Goal: Information Seeking & Learning: Find specific page/section

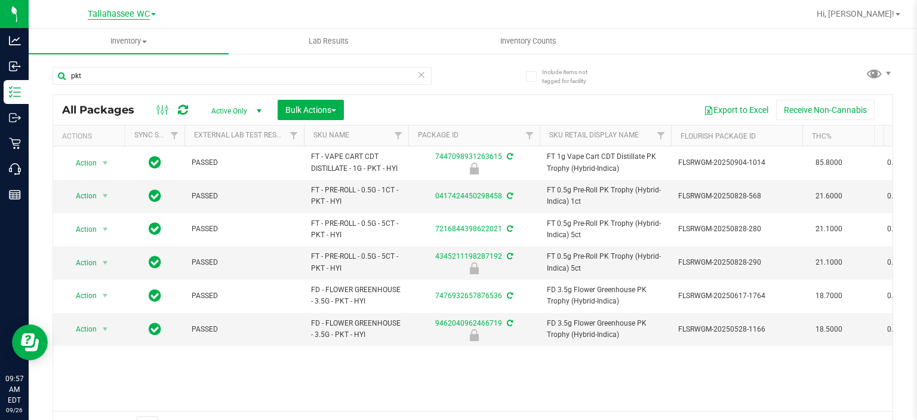
click at [125, 10] on span "Tallahassee WC" at bounding box center [119, 14] width 62 height 11
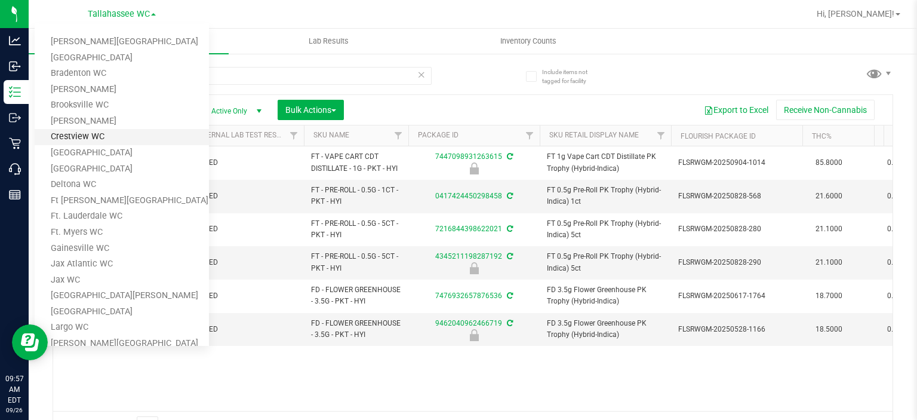
click at [86, 139] on link "Crestview WC" at bounding box center [122, 137] width 174 height 16
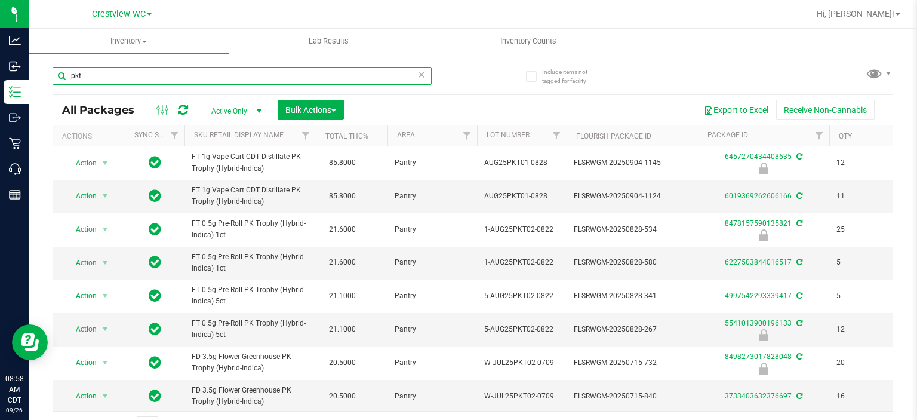
click at [139, 76] on input "pkt" at bounding box center [242, 76] width 379 height 18
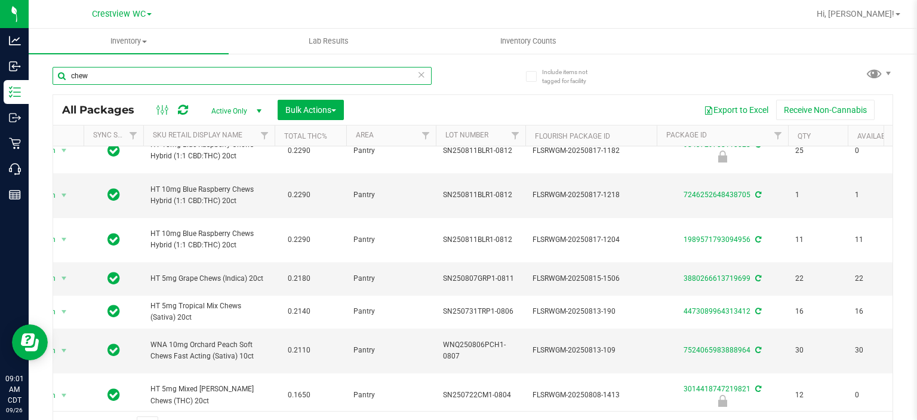
scroll to position [0, 41]
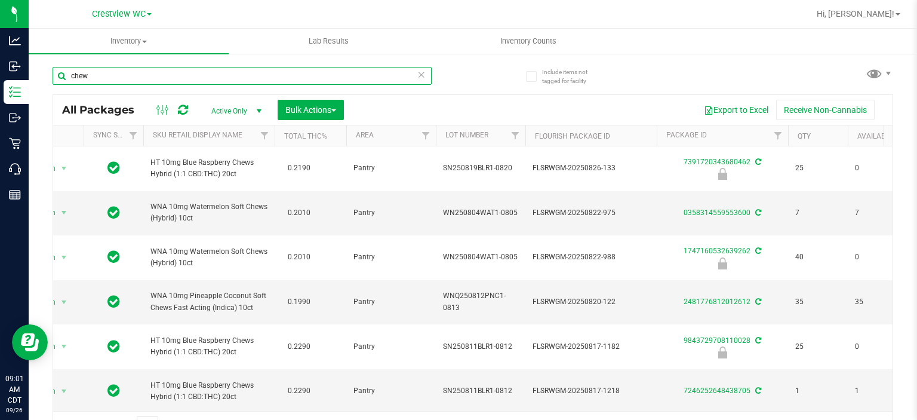
click at [72, 76] on input "chew" at bounding box center [242, 76] width 379 height 18
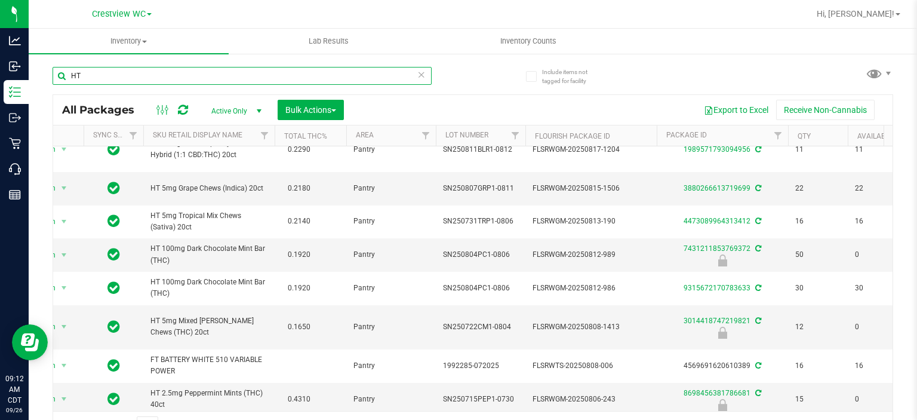
scroll to position [0, 41]
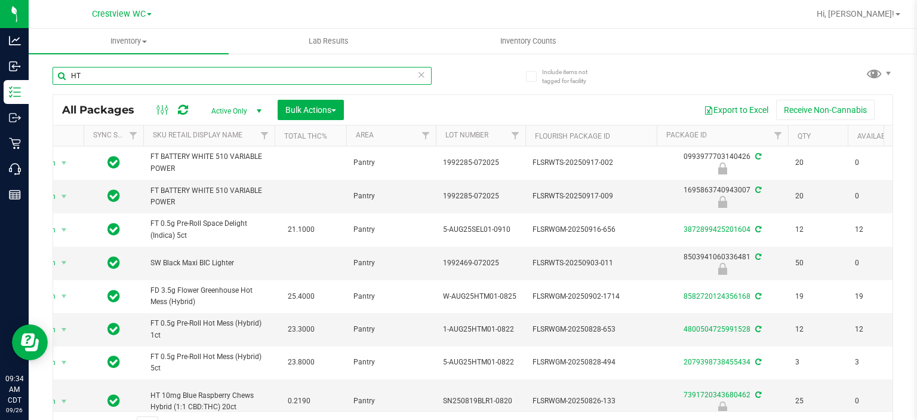
type input "H"
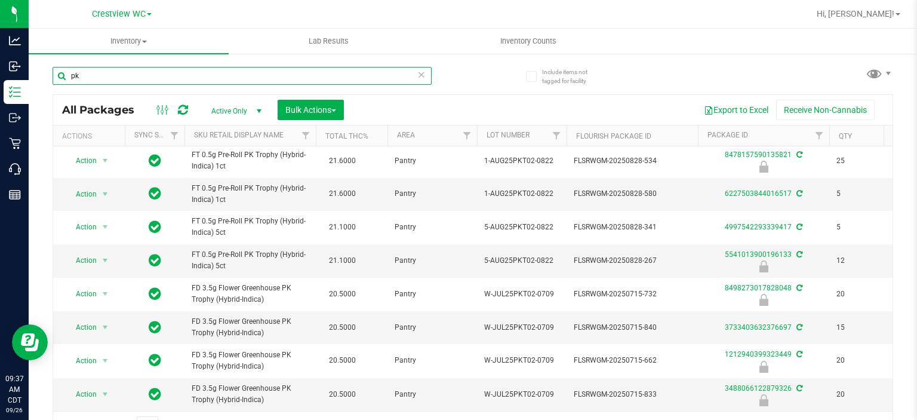
type input "p"
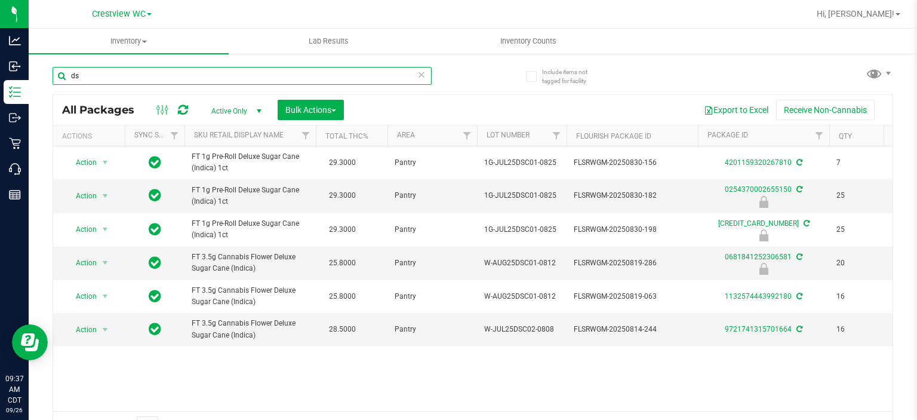
type input "d"
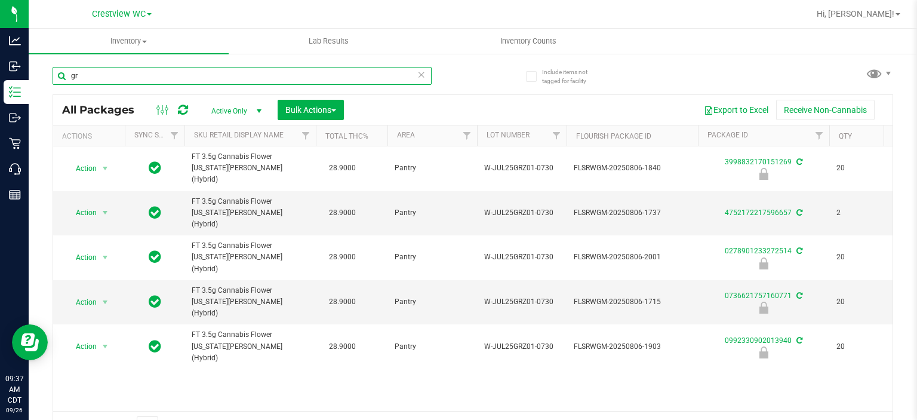
type input "g"
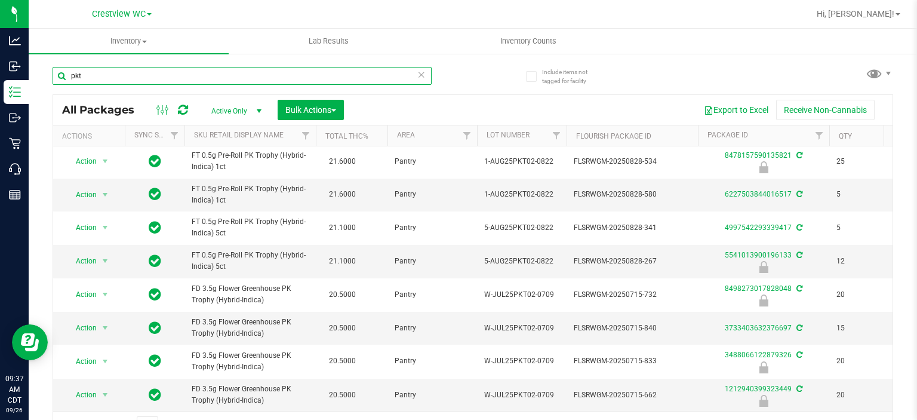
scroll to position [76, 0]
type input "p"
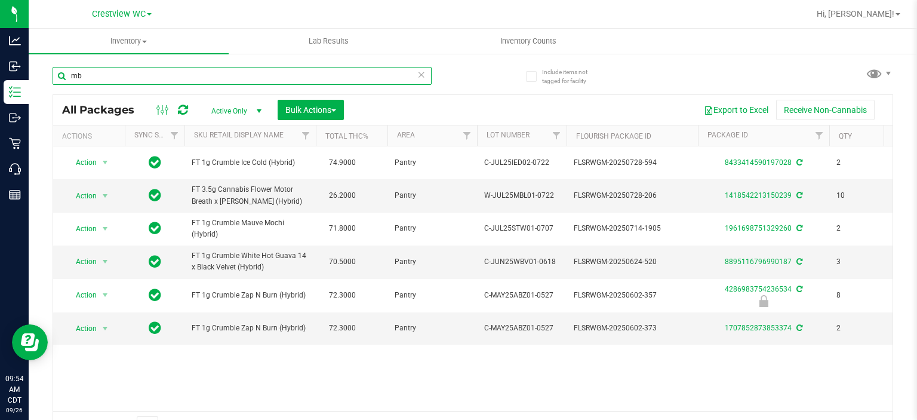
type input "m"
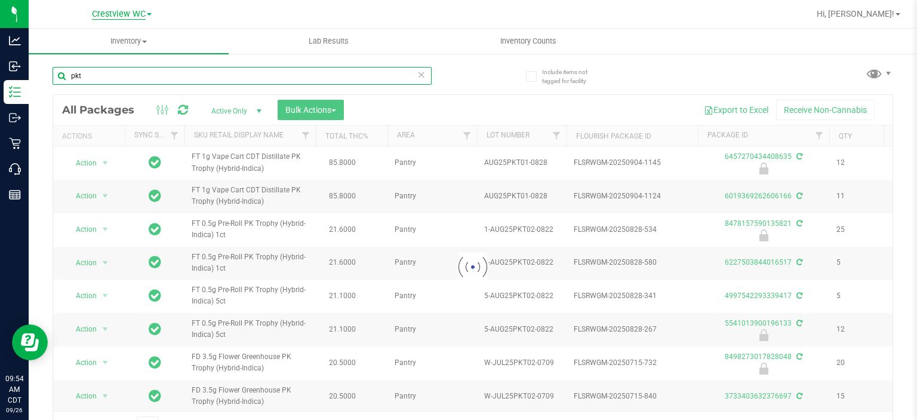
type input "pkt"
click at [129, 19] on span "Crestview WC" at bounding box center [119, 14] width 54 height 11
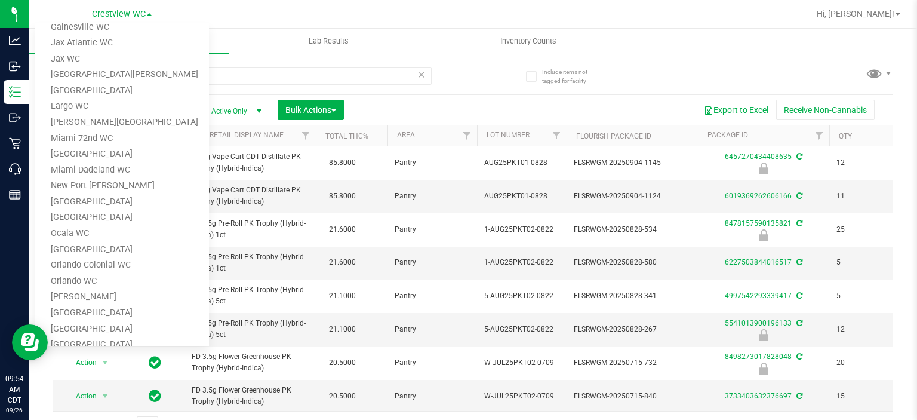
scroll to position [229, 0]
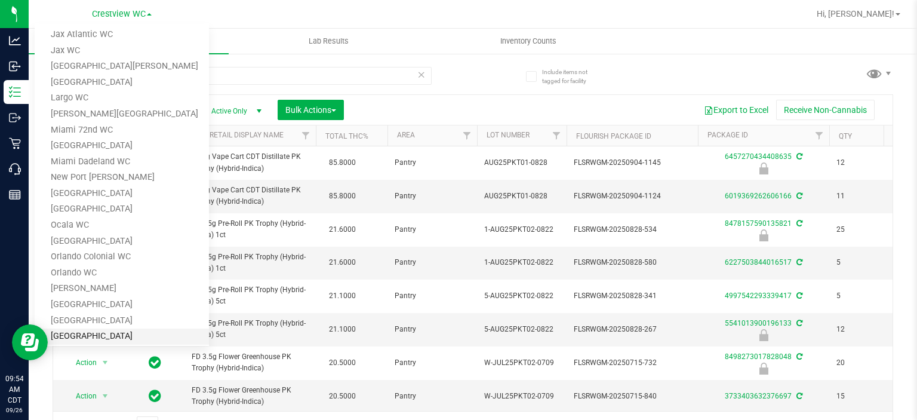
click at [103, 331] on link "[GEOGRAPHIC_DATA]" at bounding box center [122, 336] width 174 height 16
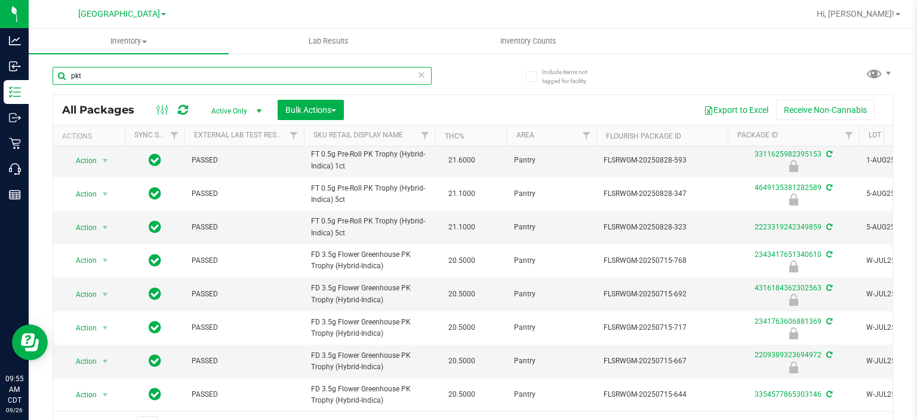
click at [110, 77] on input "pkt" at bounding box center [242, 76] width 379 height 18
type input "p"
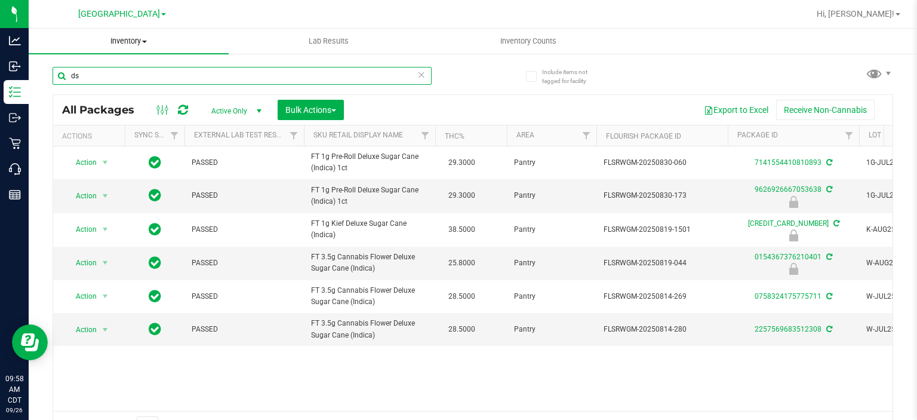
type input "d"
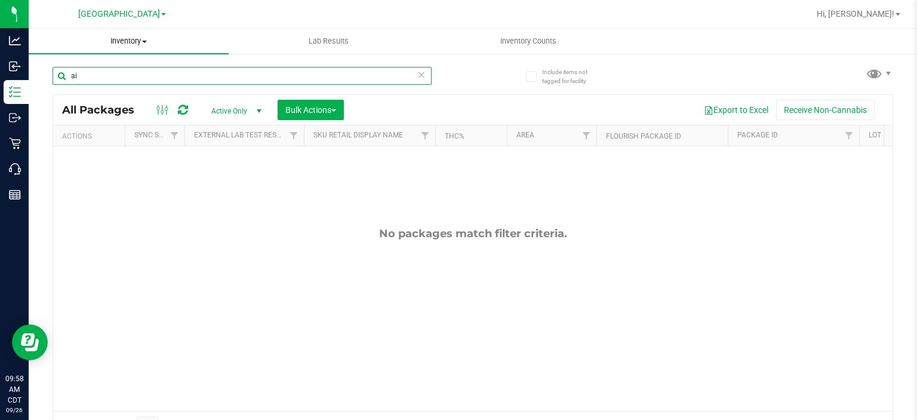
type input "a"
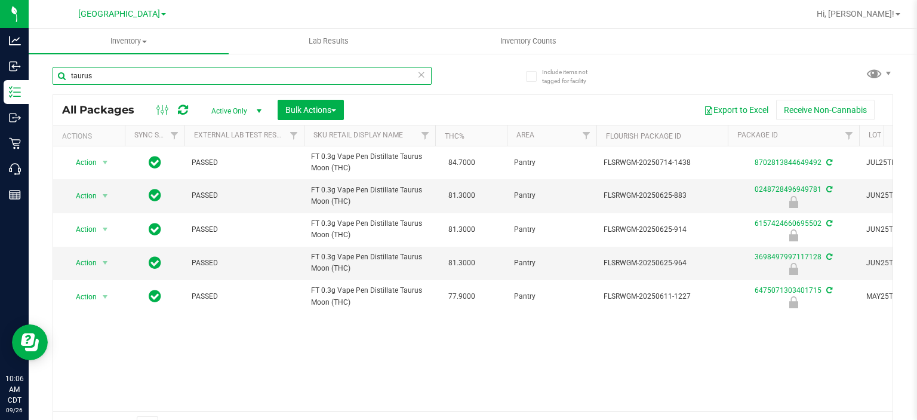
type input "taurus"
click at [161, 14] on span at bounding box center [163, 14] width 5 height 2
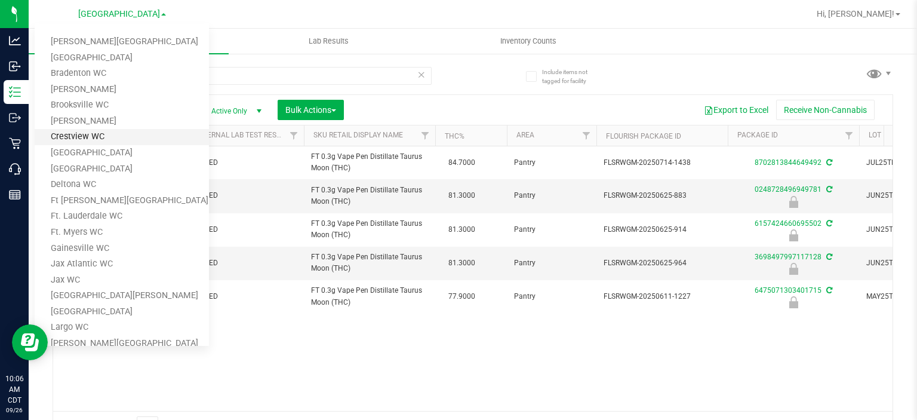
click at [99, 136] on link "Crestview WC" at bounding box center [122, 137] width 174 height 16
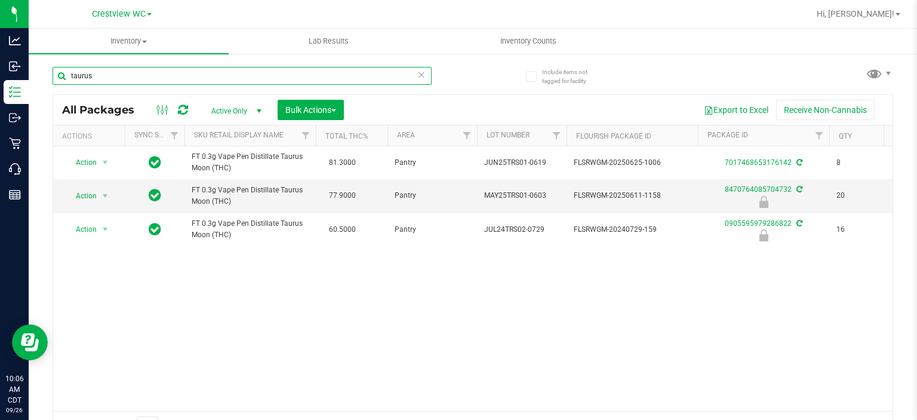
click at [130, 73] on input "taurus" at bounding box center [242, 76] width 379 height 18
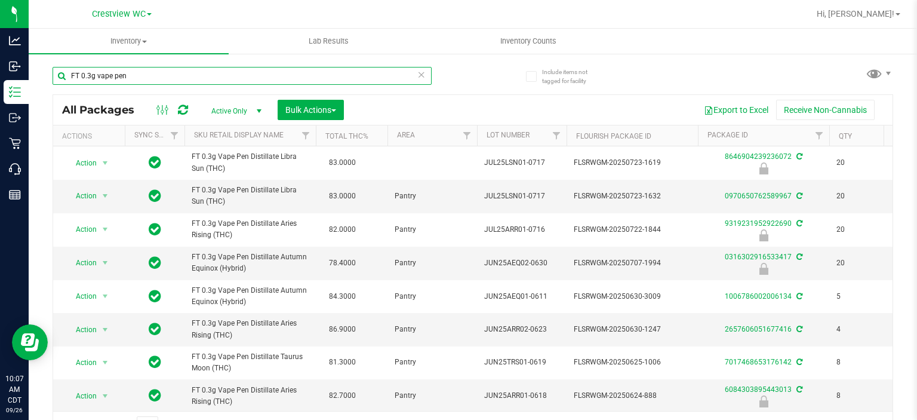
type input "FT 0.3g vape pen"
click at [148, 11] on link "Crestview WC" at bounding box center [122, 13] width 60 height 11
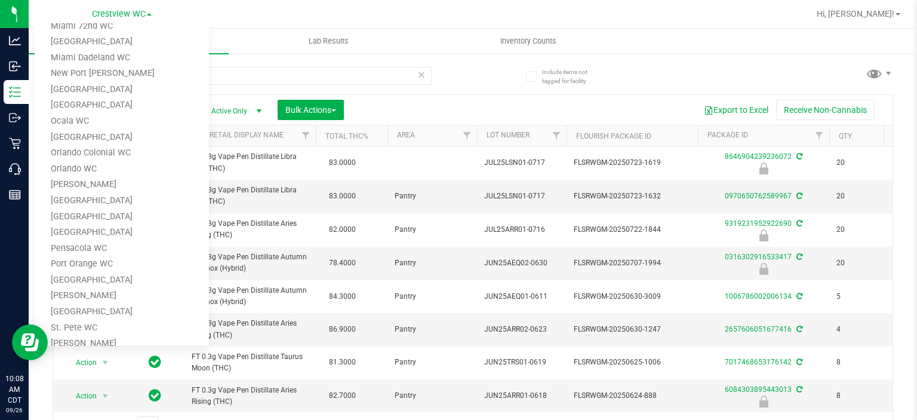
scroll to position [351, 0]
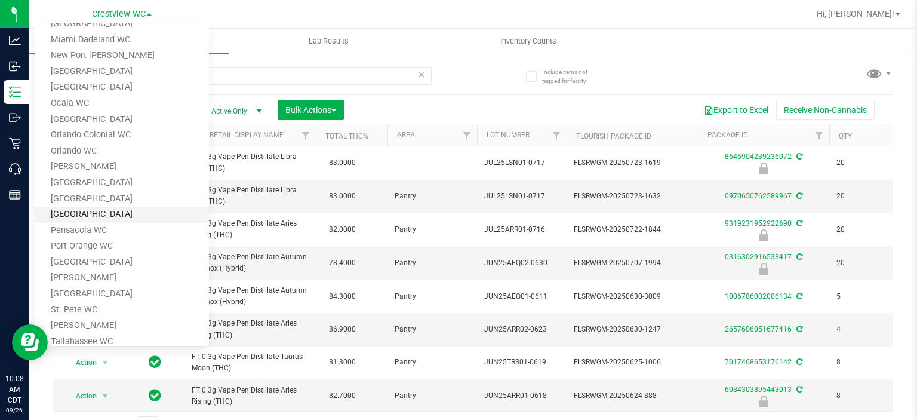
click at [95, 217] on link "[GEOGRAPHIC_DATA]" at bounding box center [122, 215] width 174 height 16
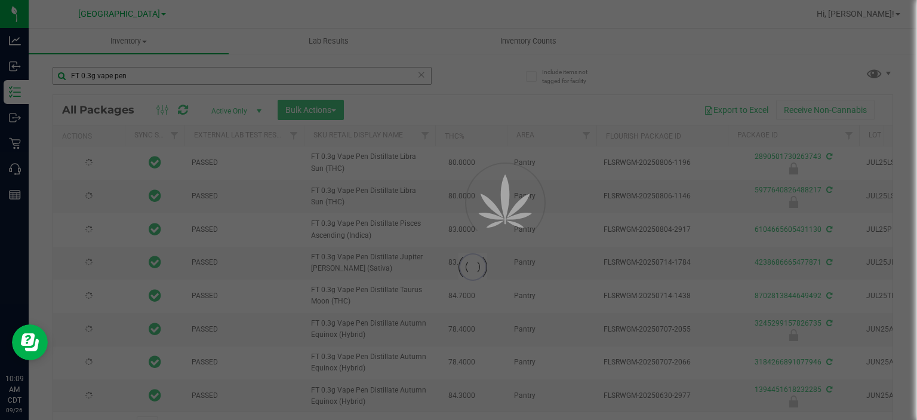
click at [170, 75] on div at bounding box center [458, 210] width 917 height 420
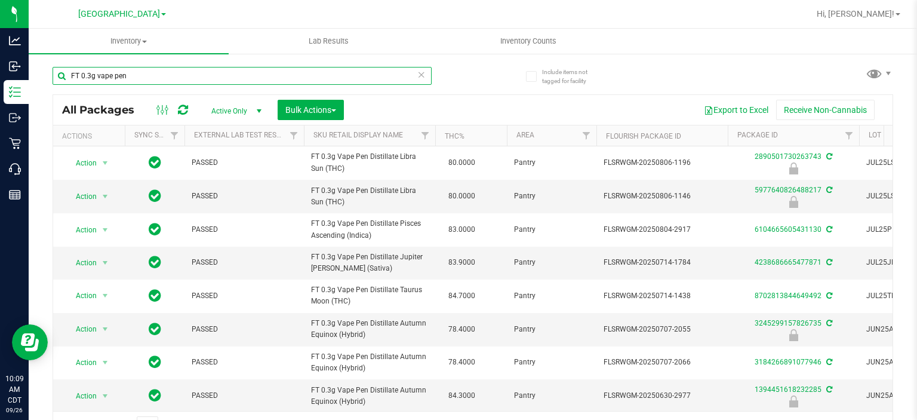
click at [170, 75] on input "FT 0.3g vape pen" at bounding box center [242, 76] width 379 height 18
type input "ht"
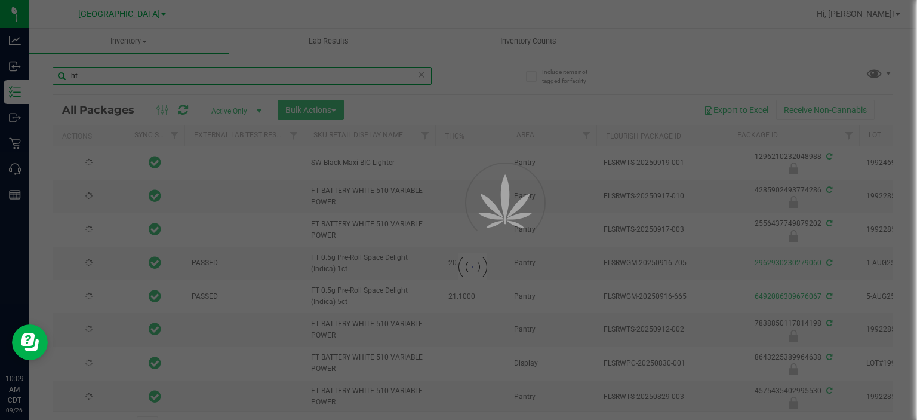
type input "[DATE]"
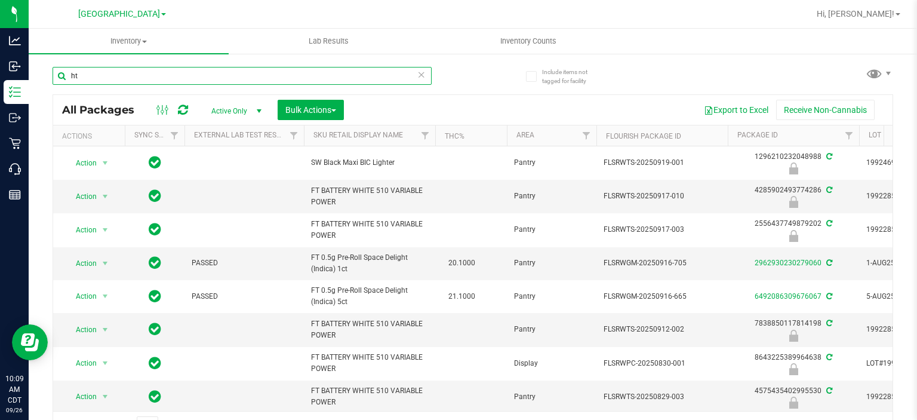
type input "h"
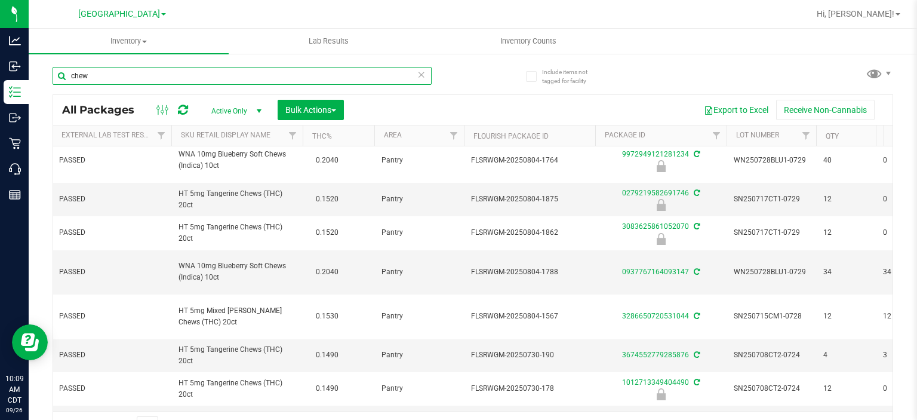
scroll to position [0, 133]
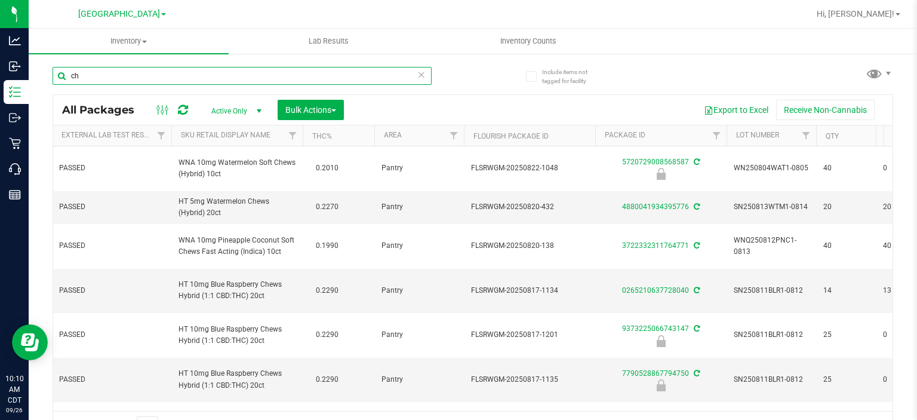
type input "c"
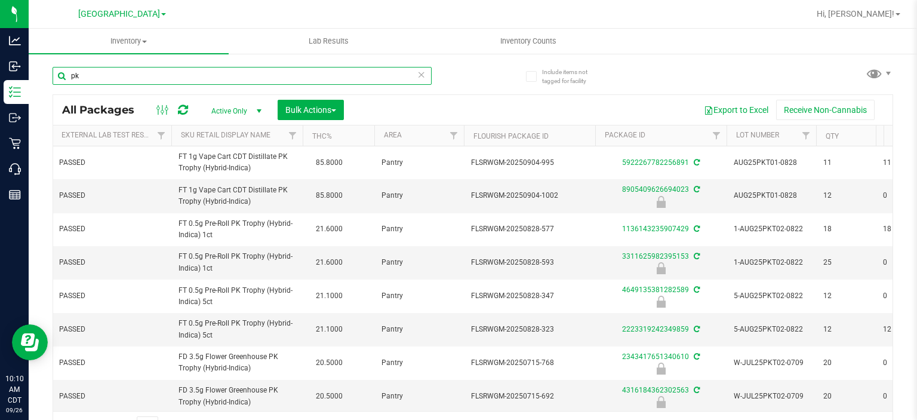
type input "p"
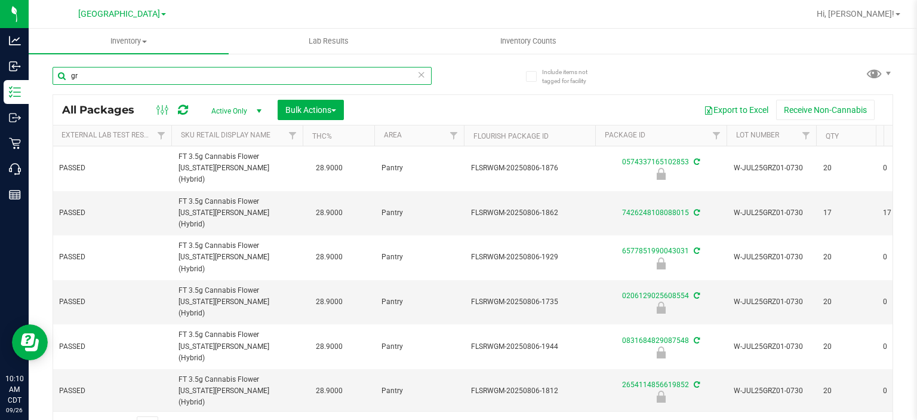
type input "g"
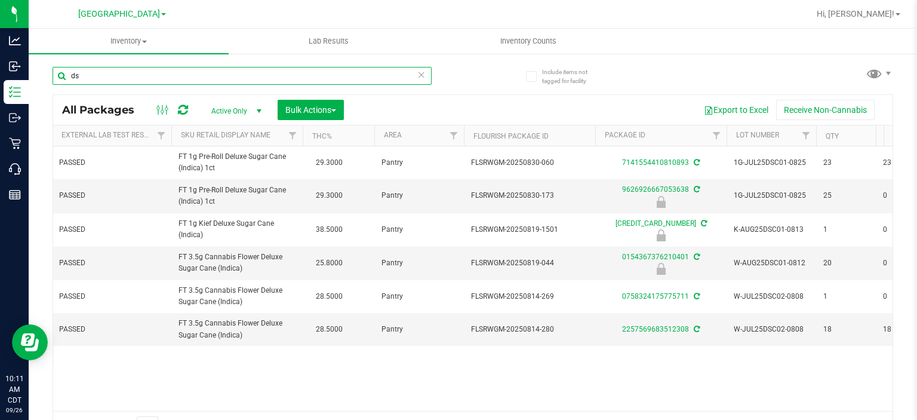
type input "d"
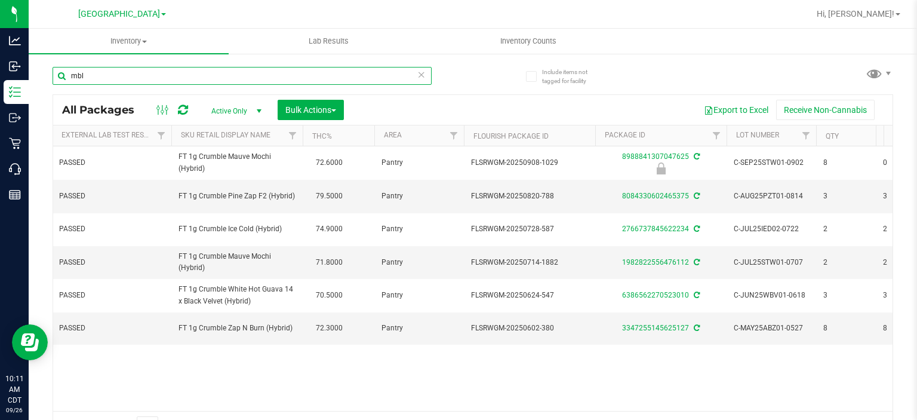
type input "mbl"
